Goal: Information Seeking & Learning: Learn about a topic

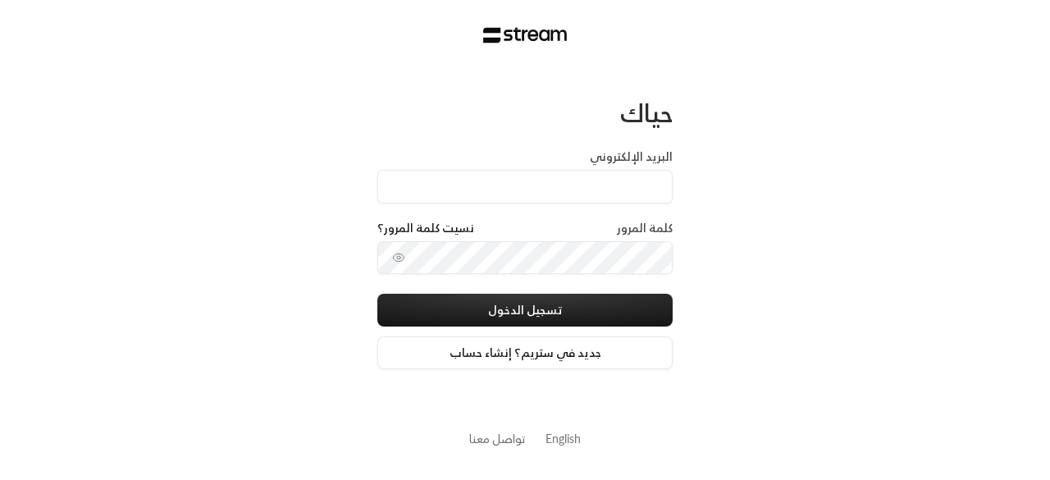
type input "[EMAIL_ADDRESS][DOMAIN_NAME]"
click at [377, 294] on button "تسجيل الدخول" at bounding box center [524, 310] width 295 height 33
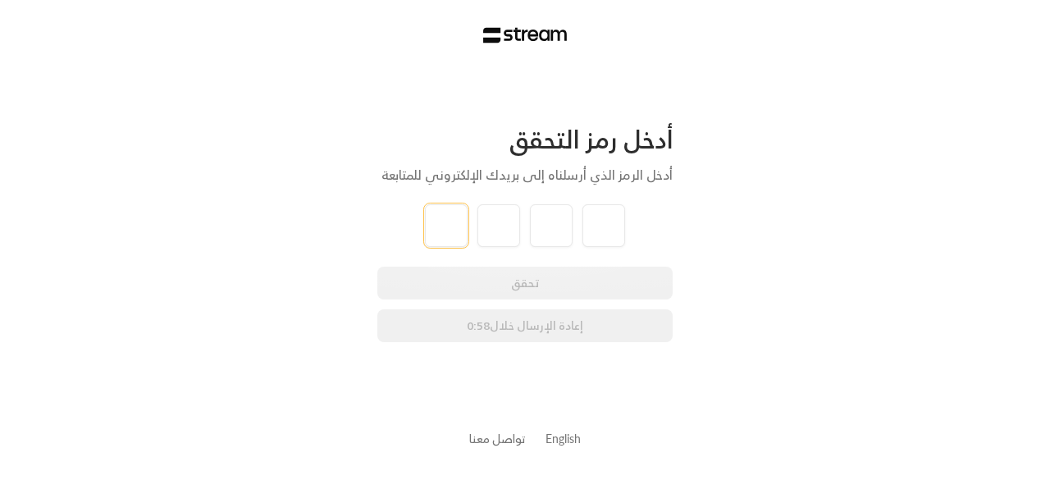
click at [445, 221] on input "tel" at bounding box center [446, 225] width 43 height 43
type input "0"
type input "6"
type input "8"
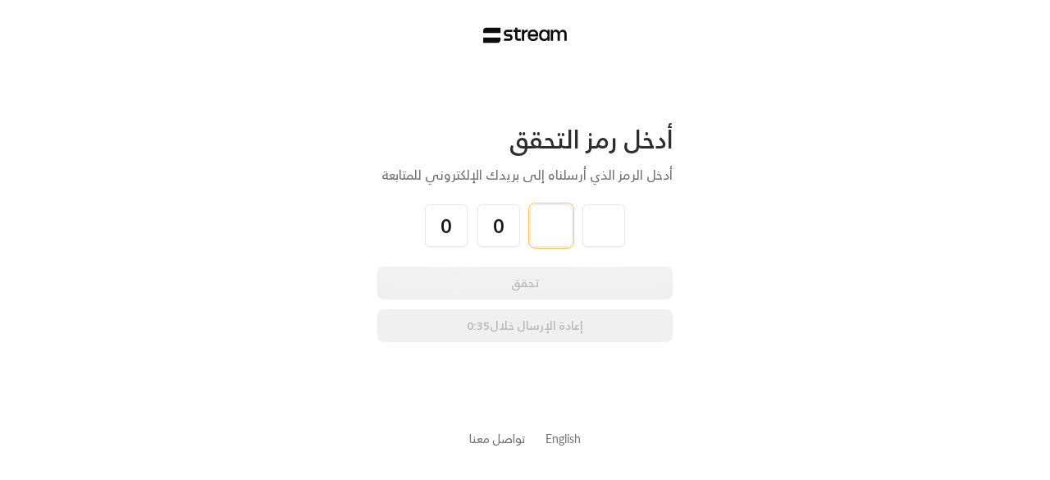
type input "8"
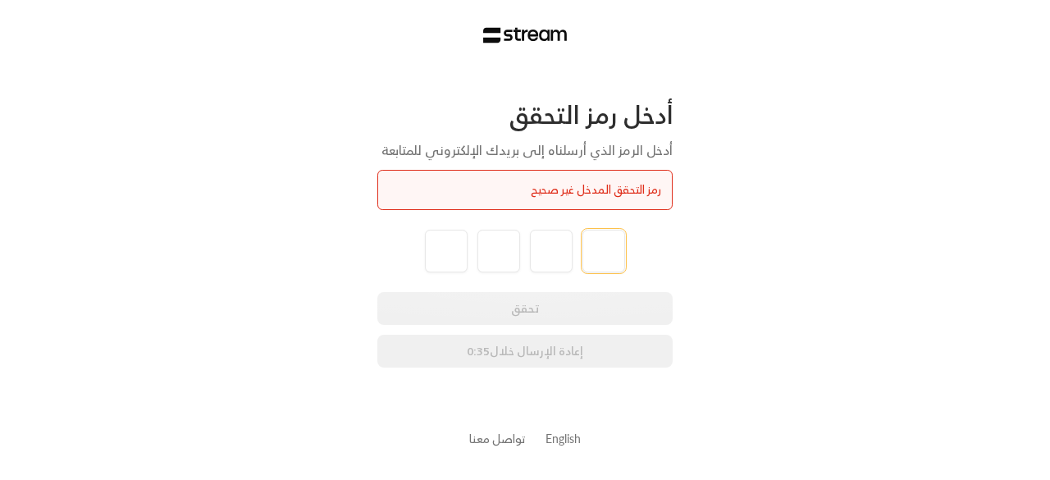
type input "6"
type input "0"
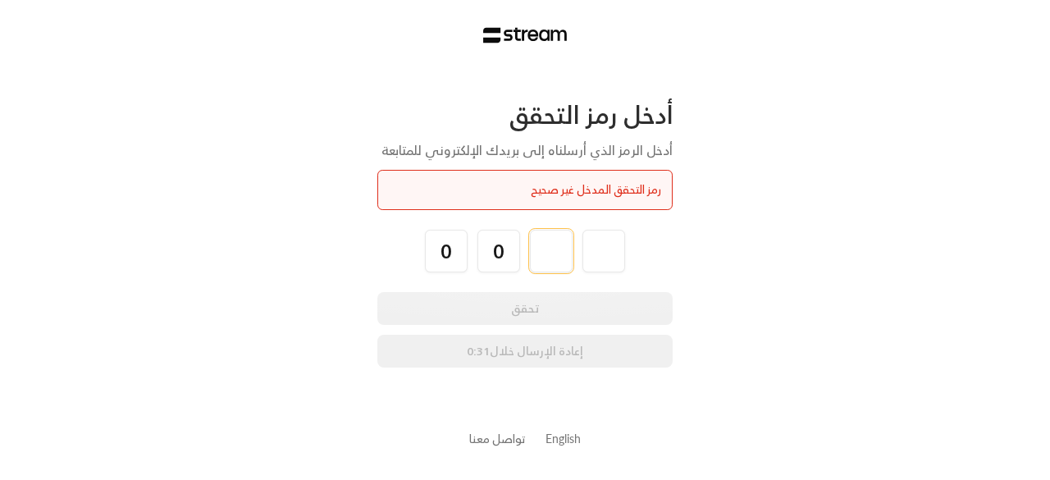
type input "8"
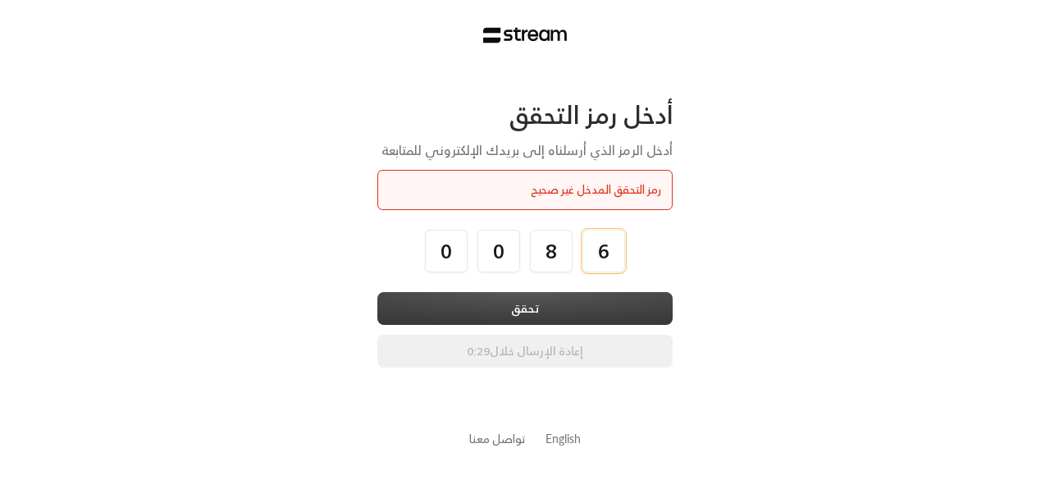
type input "6"
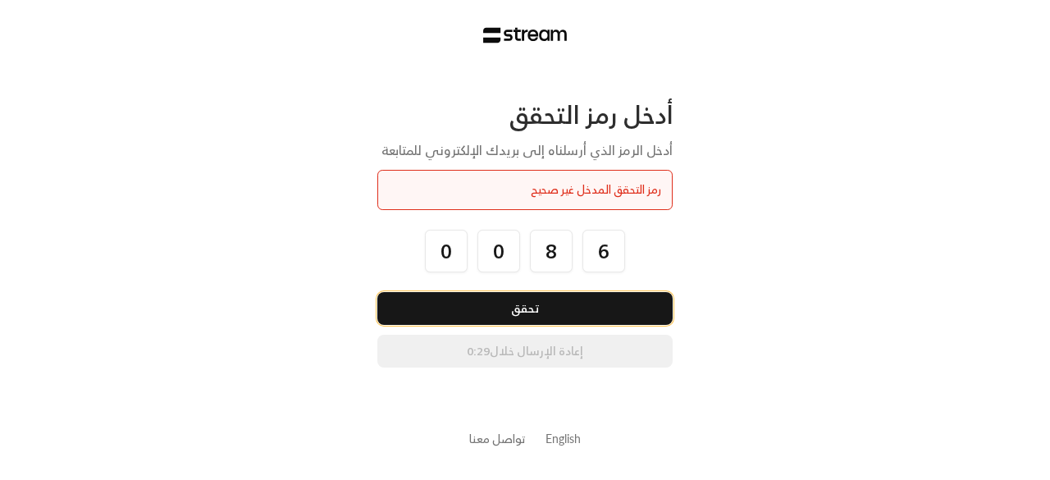
click at [526, 312] on button "تحقق" at bounding box center [524, 308] width 295 height 33
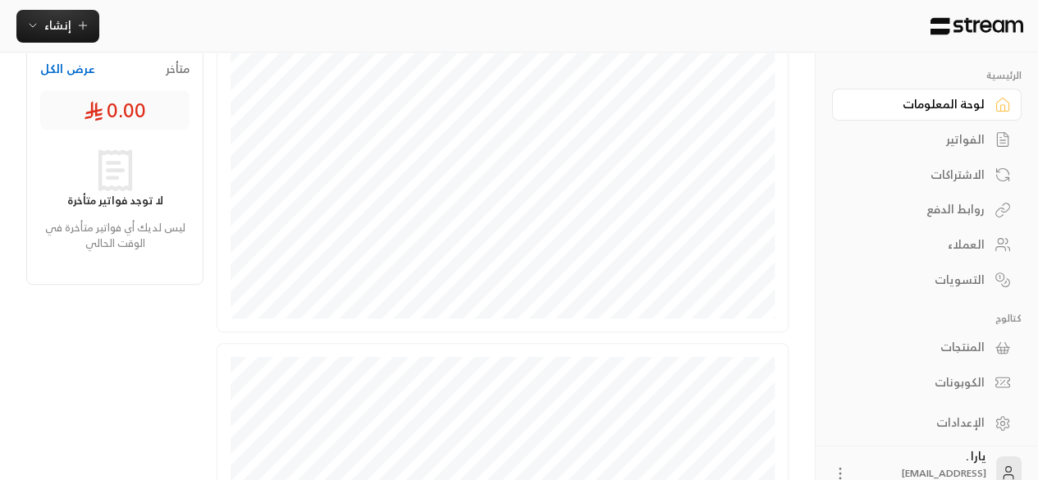
scroll to position [576, 0]
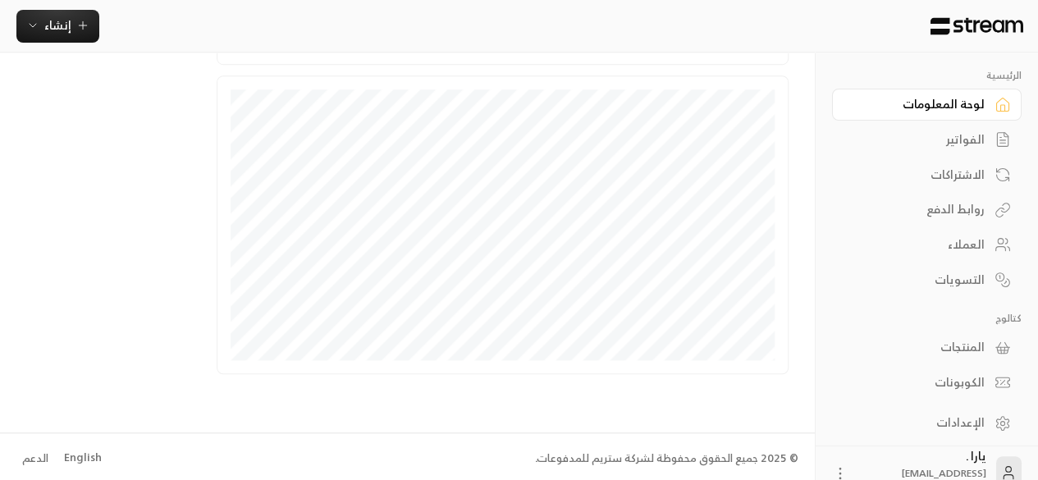
click at [965, 140] on div "الفواتير" at bounding box center [918, 139] width 132 height 16
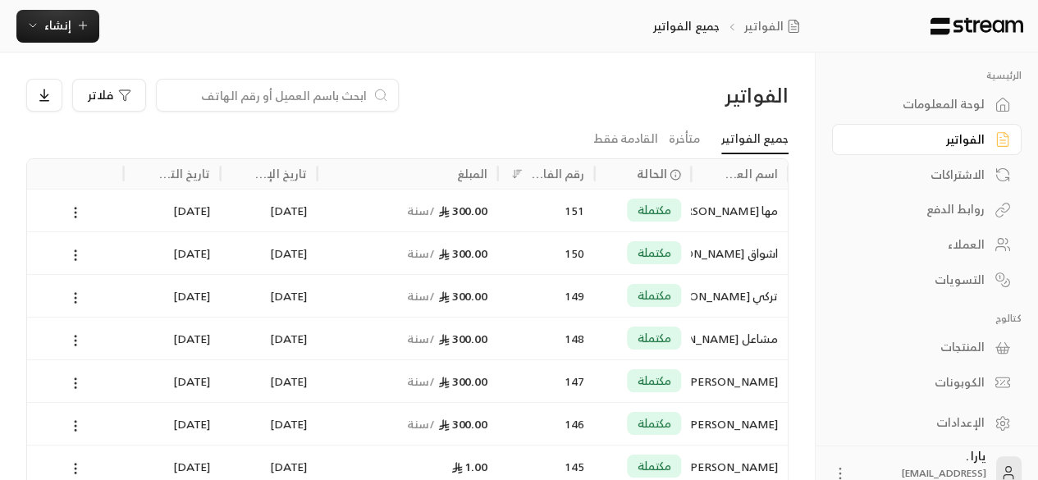
click at [722, 214] on div "مها [PERSON_NAME]" at bounding box center [738, 210] width 77 height 42
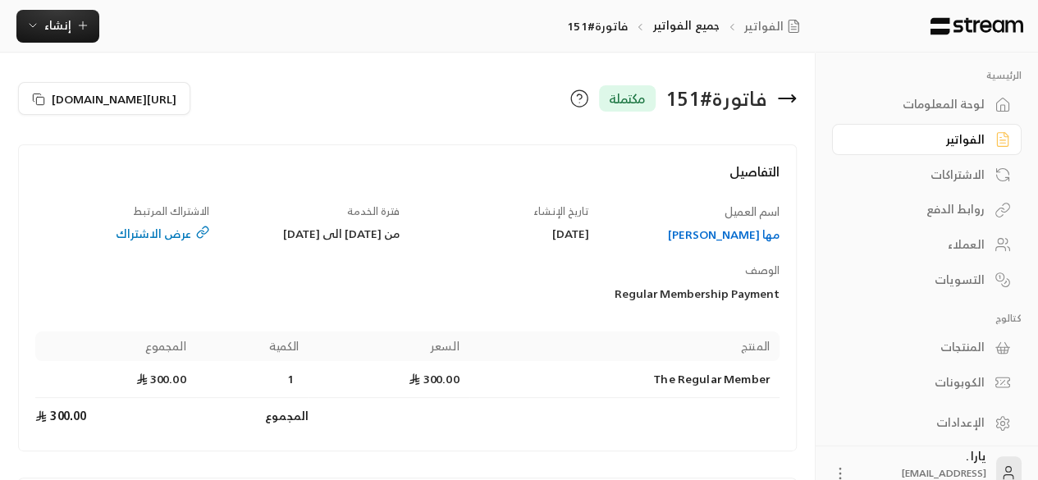
click at [786, 103] on icon at bounding box center [787, 99] width 20 height 20
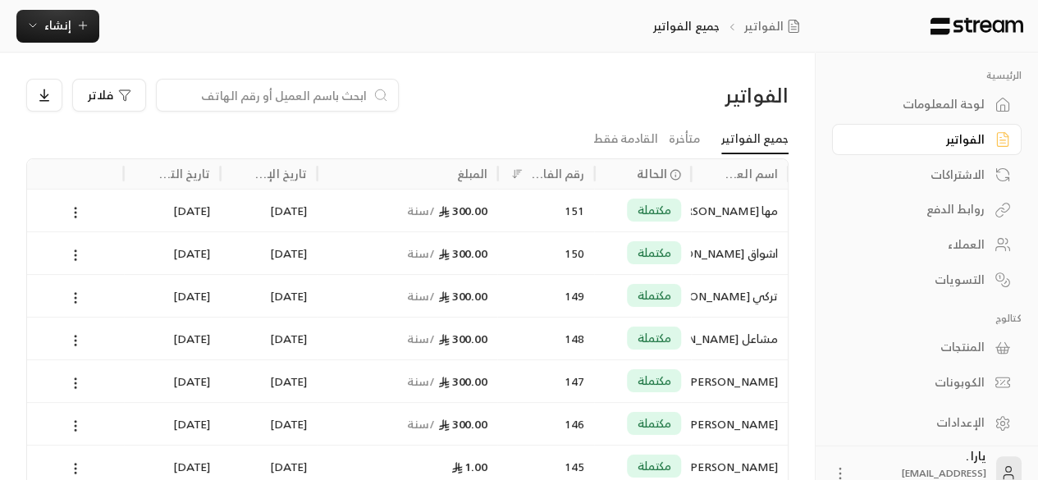
click at [706, 204] on div "مها [PERSON_NAME]" at bounding box center [738, 210] width 77 height 42
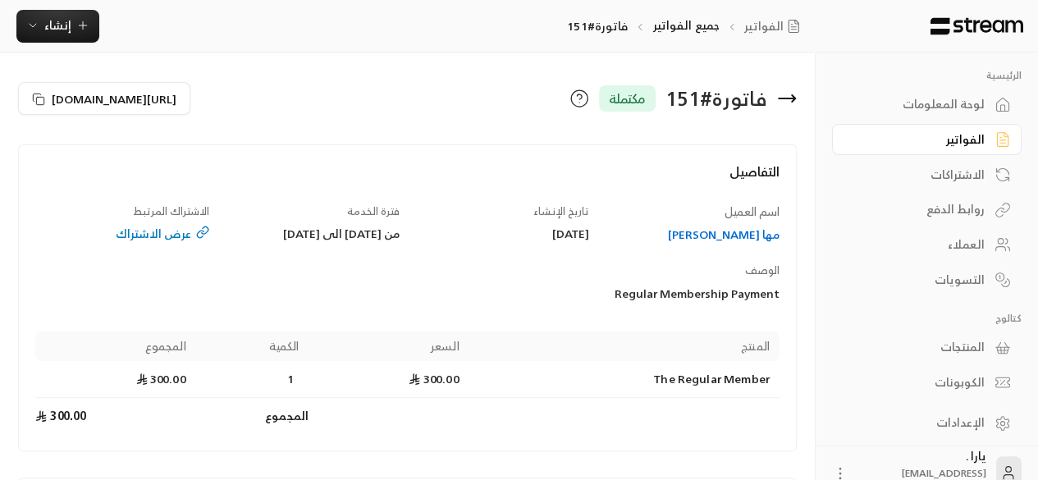
click at [785, 101] on icon at bounding box center [787, 99] width 20 height 20
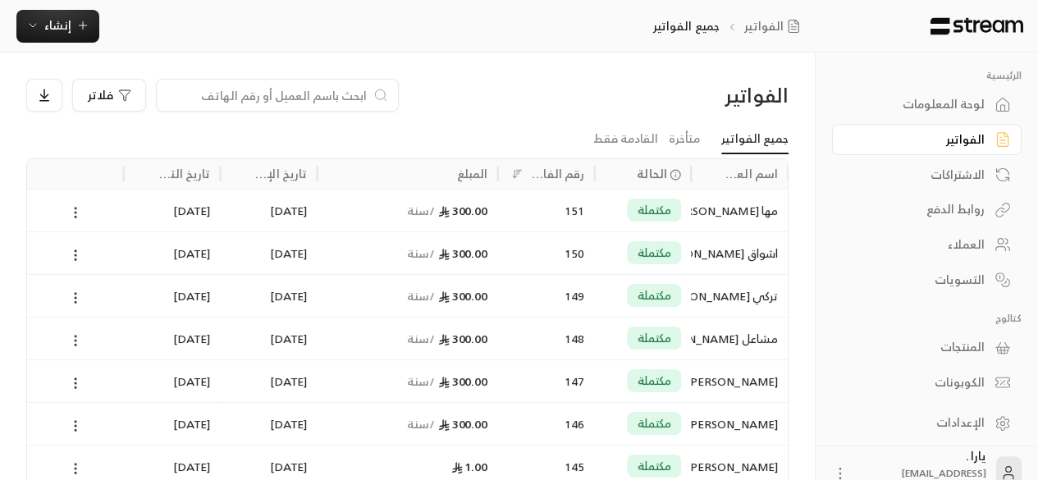
click at [725, 257] on div "اشواق [PERSON_NAME]" at bounding box center [738, 253] width 77 height 42
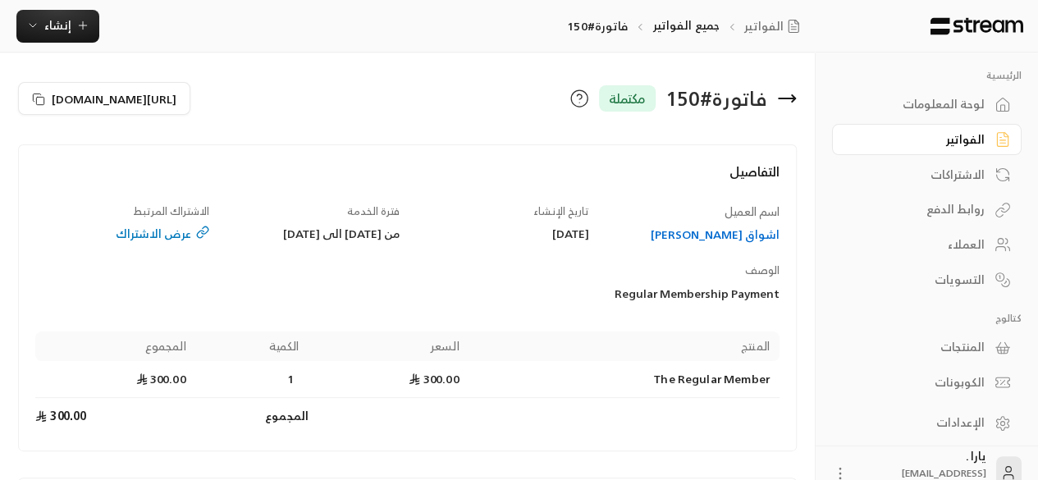
click at [786, 98] on icon at bounding box center [786, 98] width 16 height 0
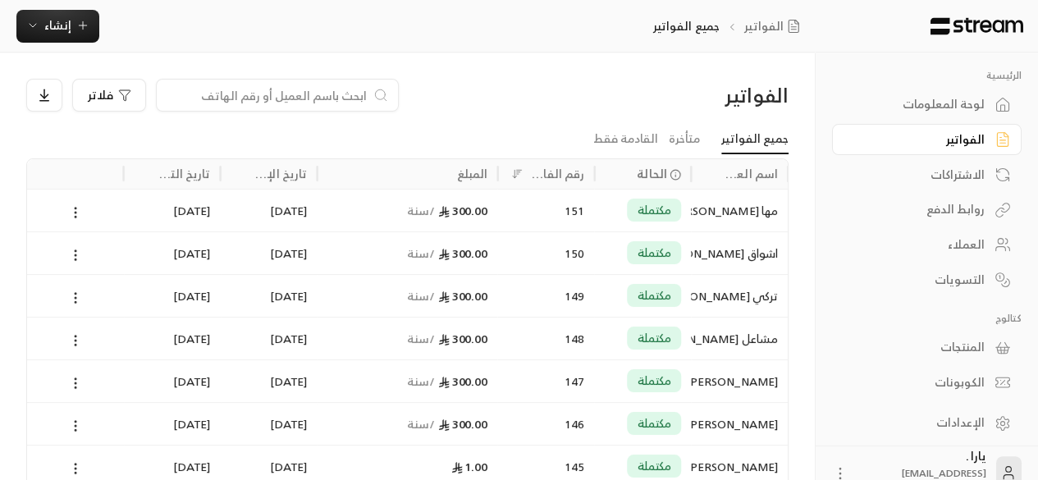
click at [932, 177] on div "الاشتراكات" at bounding box center [918, 174] width 132 height 16
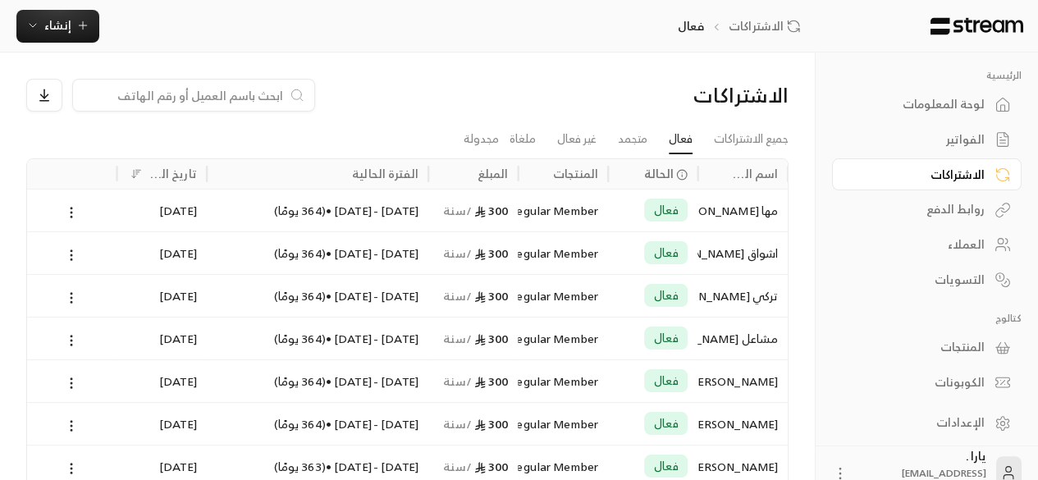
click at [723, 211] on div "مها [PERSON_NAME]" at bounding box center [742, 210] width 71 height 42
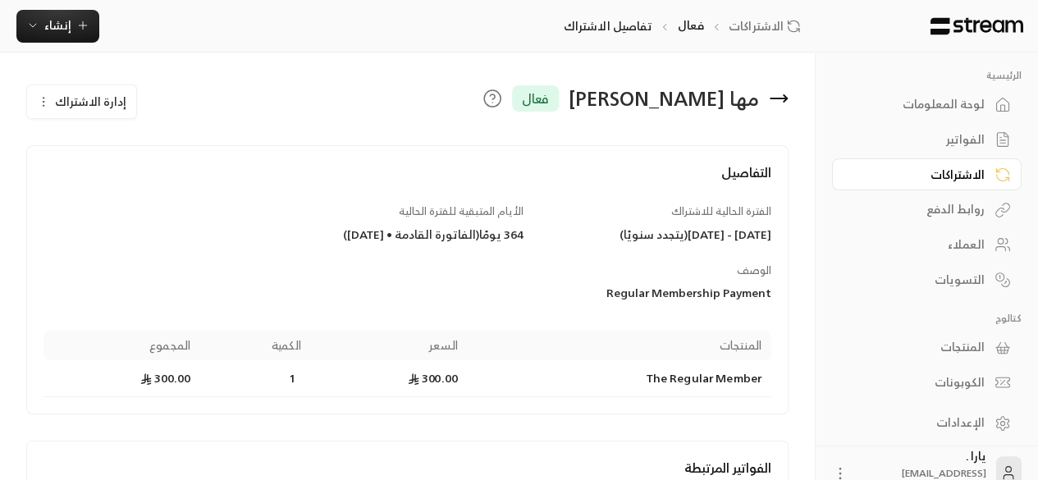
click at [968, 239] on div "العملاء" at bounding box center [918, 244] width 132 height 16
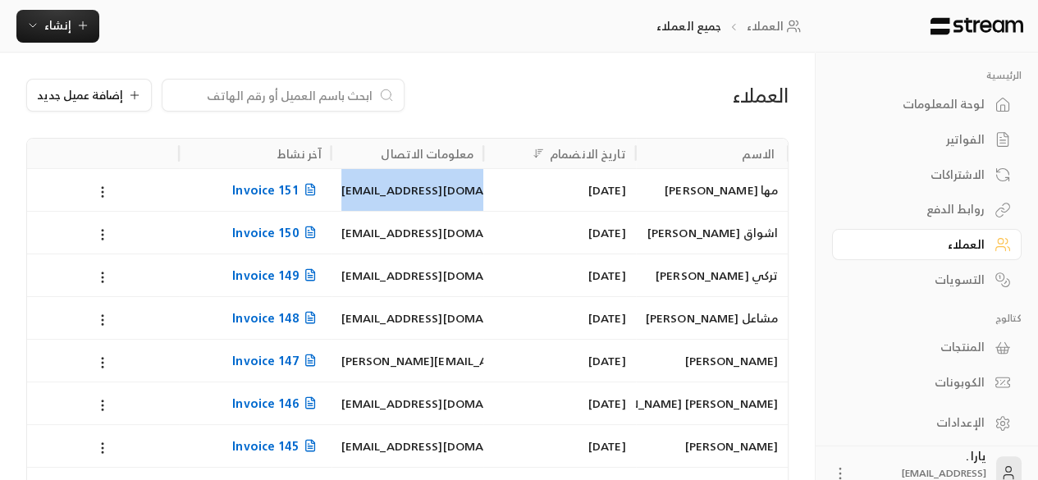
drag, startPoint x: 472, startPoint y: 190, endPoint x: 341, endPoint y: 189, distance: 131.2
click at [341, 189] on div "[EMAIL_ADDRESS][DOMAIN_NAME]" at bounding box center [407, 190] width 132 height 42
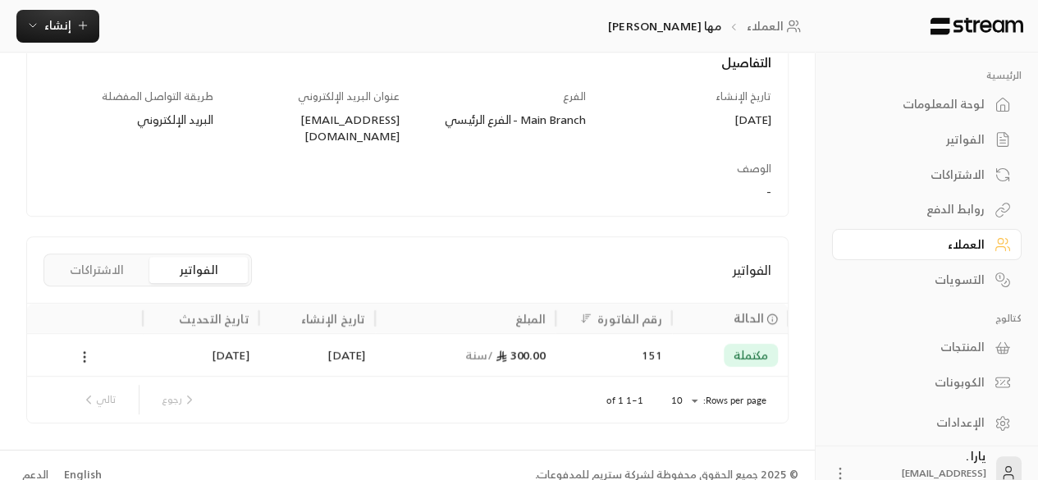
scroll to position [212, 0]
drag, startPoint x: 401, startPoint y: 119, endPoint x: 258, endPoint y: 127, distance: 142.9
click at [258, 127] on div "التفاصيل تاريخ الإنشاء [DATE] الفرع Main Branch - الفرع الرئيسي عنوان البريد ال…" at bounding box center [407, 134] width 744 height 163
copy div "[EMAIL_ADDRESS][DOMAIN_NAME]"
click at [522, 135] on div "التفاصيل تاريخ الإنشاء [DATE] الفرع Main Branch - الفرع الرئيسي عنوان البريد ال…" at bounding box center [407, 134] width 744 height 163
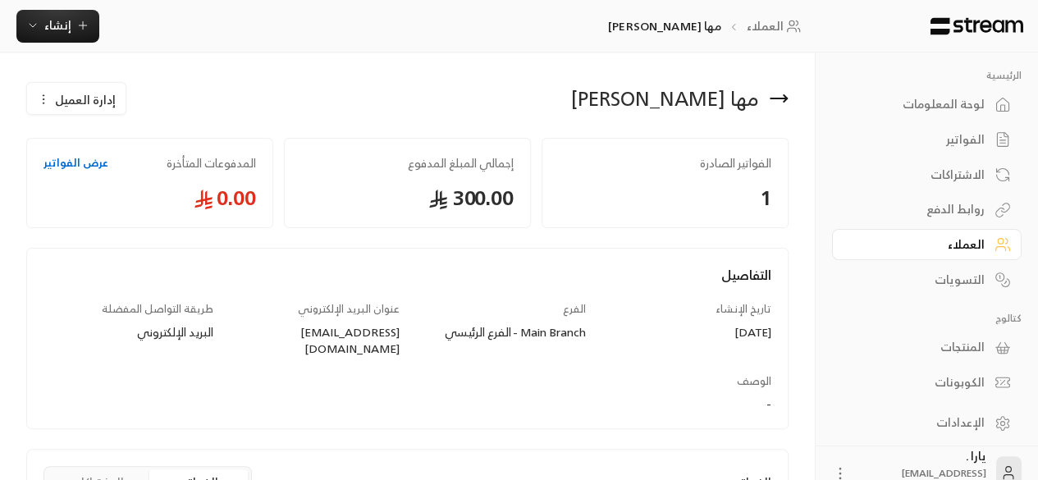
scroll to position [1, 0]
drag, startPoint x: 532, startPoint y: 97, endPoint x: 756, endPoint y: 108, distance: 224.2
click at [756, 108] on div "مها [PERSON_NAME]" at bounding box center [602, 97] width 389 height 39
copy div "مها [PERSON_NAME]"
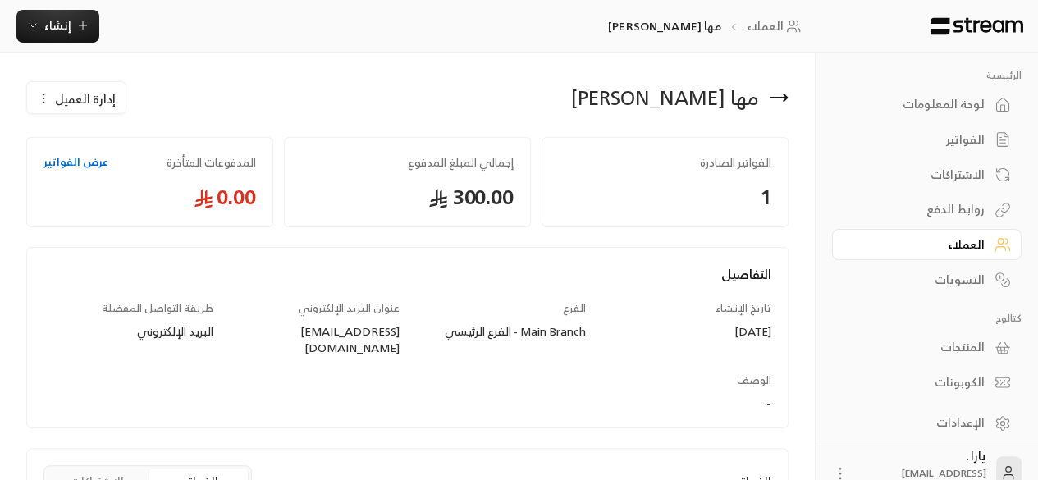
scroll to position [0, 0]
drag, startPoint x: 264, startPoint y: 332, endPoint x: 405, endPoint y: 339, distance: 141.2
click at [405, 339] on div "التفاصيل تاريخ الإنشاء [DATE] الفرع Main Branch - الفرع الرئيسي عنوان البريد ال…" at bounding box center [407, 346] width 744 height 163
copy div "[EMAIL_ADDRESS][DOMAIN_NAME]"
click at [787, 99] on div "مها [PERSON_NAME]" at bounding box center [602, 98] width 389 height 39
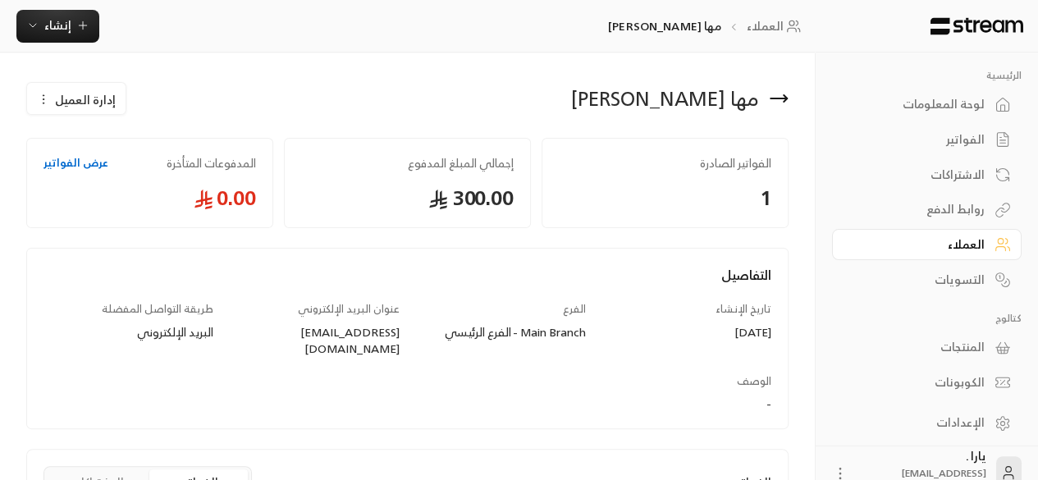
click at [776, 94] on icon at bounding box center [779, 99] width 20 height 20
